Goal: Task Accomplishment & Management: Manage account settings

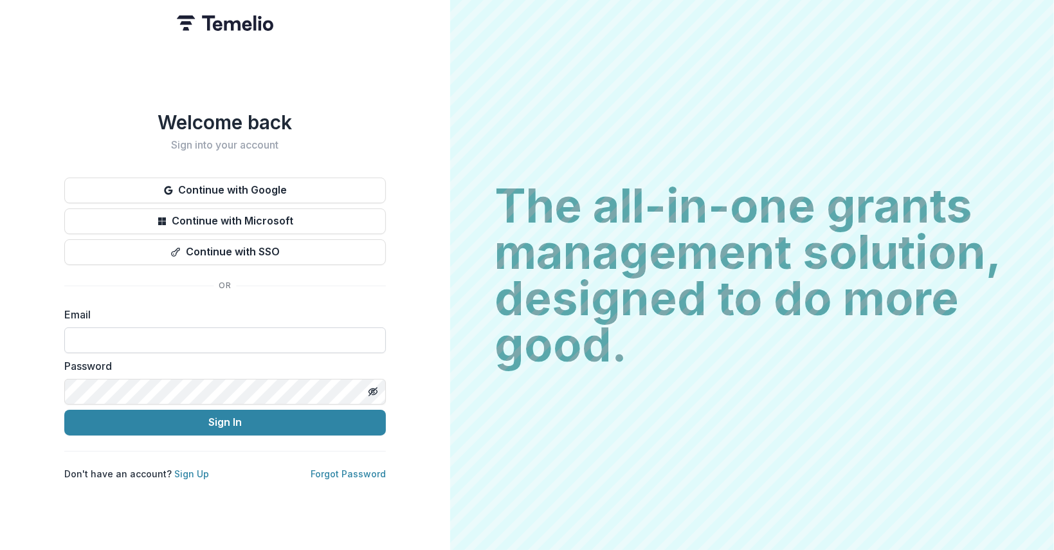
click at [139, 327] on input at bounding box center [224, 340] width 321 height 26
type input "**********"
click at [174, 368] on label "Password" at bounding box center [221, 365] width 314 height 15
click at [377, 390] on icon "Toggle password visibility" at bounding box center [374, 392] width 5 height 5
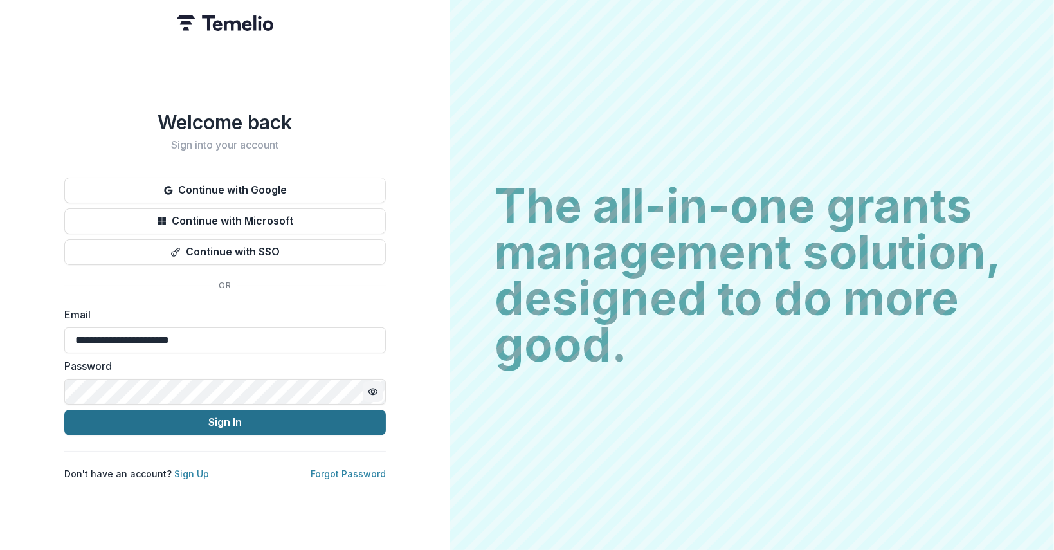
click at [287, 423] on button "Sign In" at bounding box center [224, 423] width 321 height 26
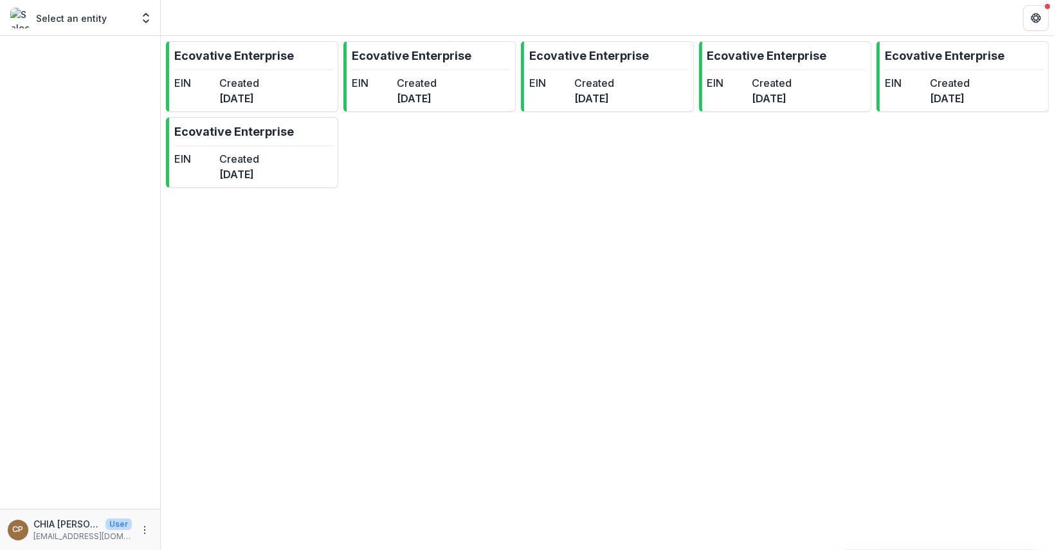
click at [1, 293] on div at bounding box center [80, 272] width 160 height 473
click at [85, 298] on div at bounding box center [80, 272] width 160 height 473
